Goal: Transaction & Acquisition: Purchase product/service

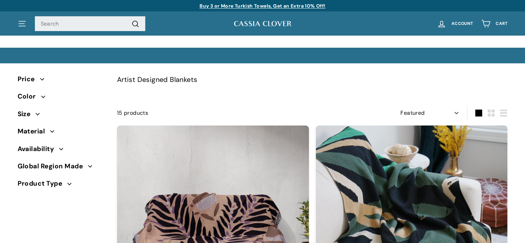
select select "manual"
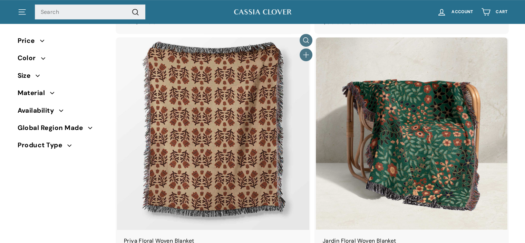
click at [226, 102] on img at bounding box center [213, 133] width 192 height 192
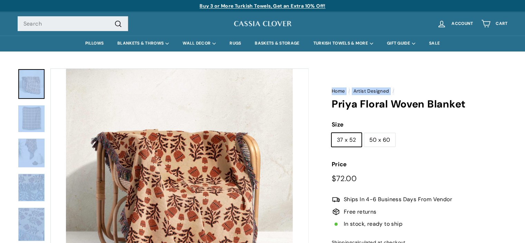
drag, startPoint x: 0, startPoint y: 0, endPoint x: 527, endPoint y: 62, distance: 530.8
click at [499, 67] on div "Home / Artist Designed / Priya Floral Woven Blanket Size Size 37 x 52 50 x 60 P…" at bounding box center [411, 180] width 191 height 231
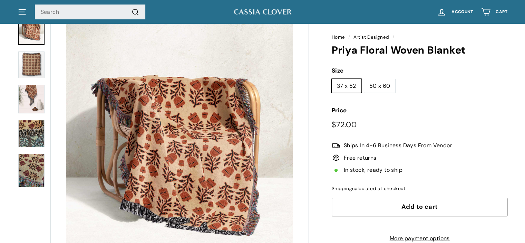
scroll to position [62, 0]
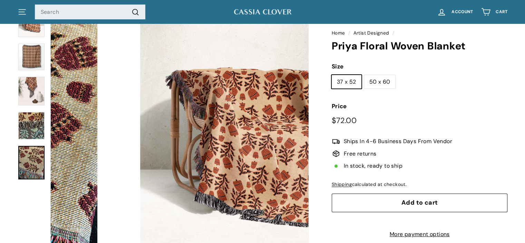
click at [38, 159] on img at bounding box center [31, 162] width 26 height 33
